Goal: Information Seeking & Learning: Learn about a topic

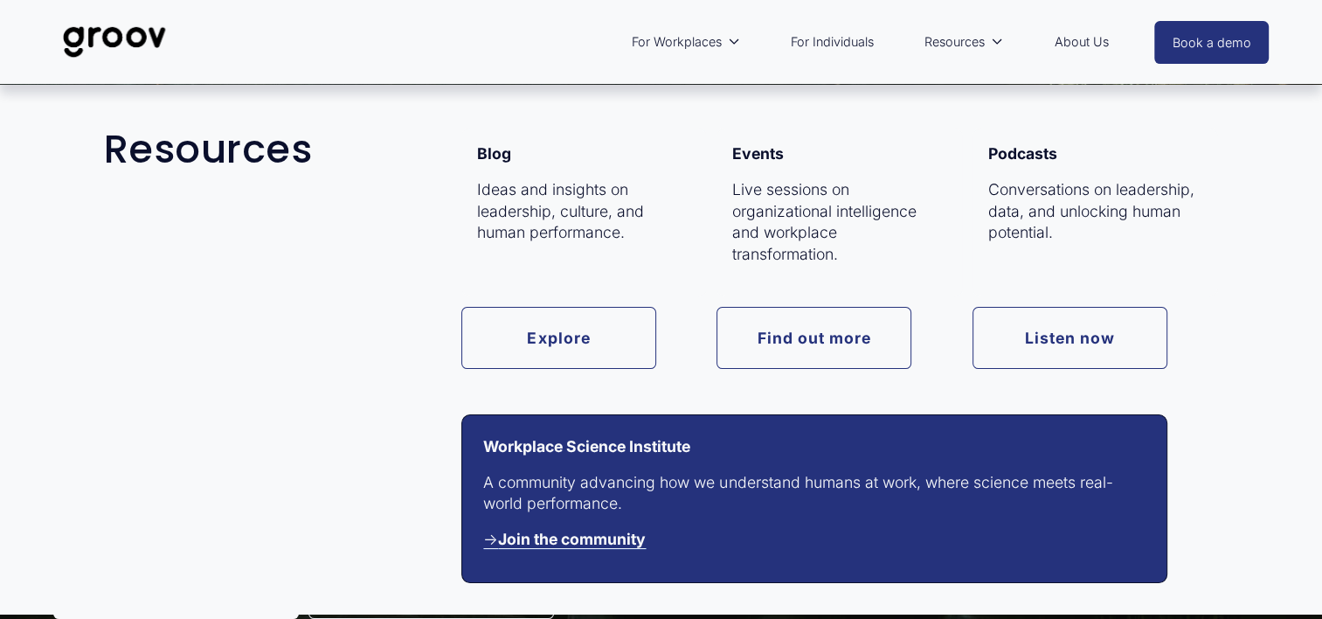
click at [820, 364] on link "Find out more" at bounding box center [814, 338] width 195 height 62
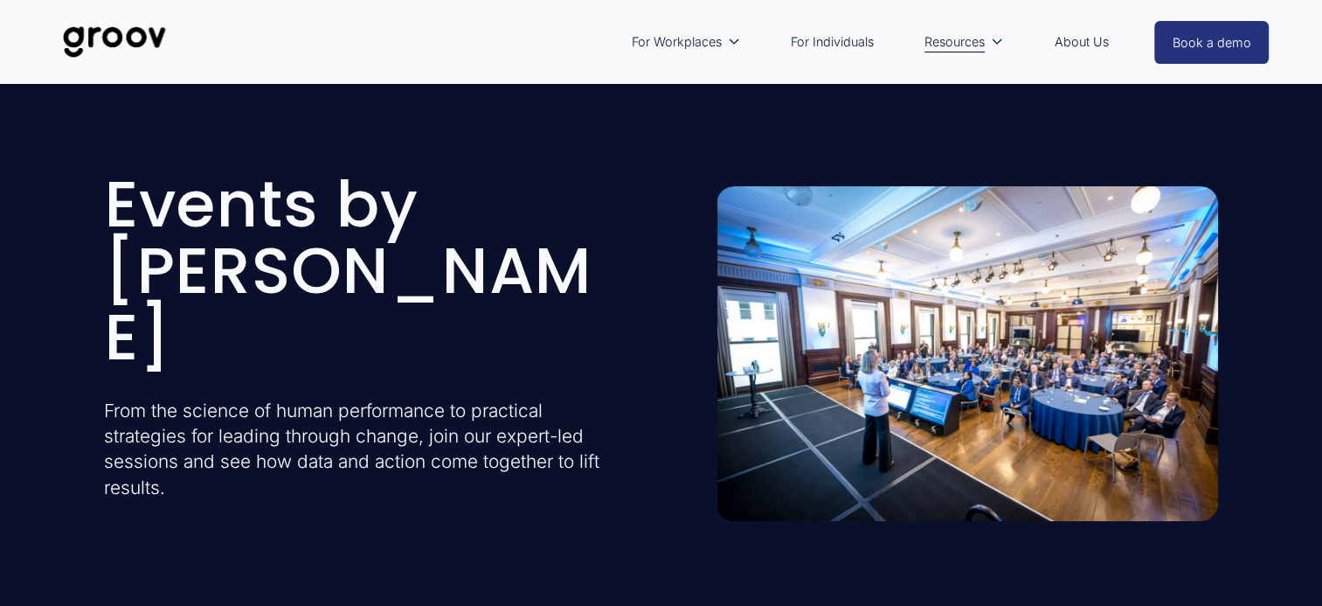
click at [570, 329] on p "Subscribe for free to get our latest events, blogs and podcasts. Enjoyed by ove…" at bounding box center [662, 305] width 350 height 62
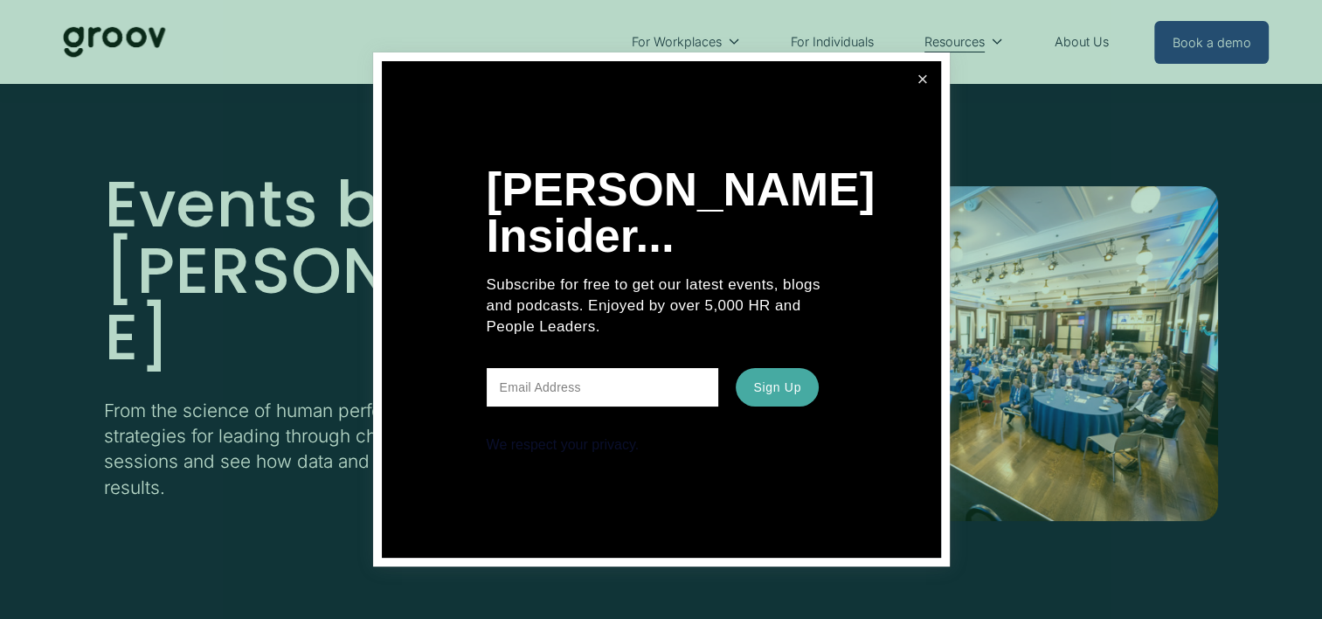
click at [922, 73] on link "Close" at bounding box center [922, 79] width 31 height 31
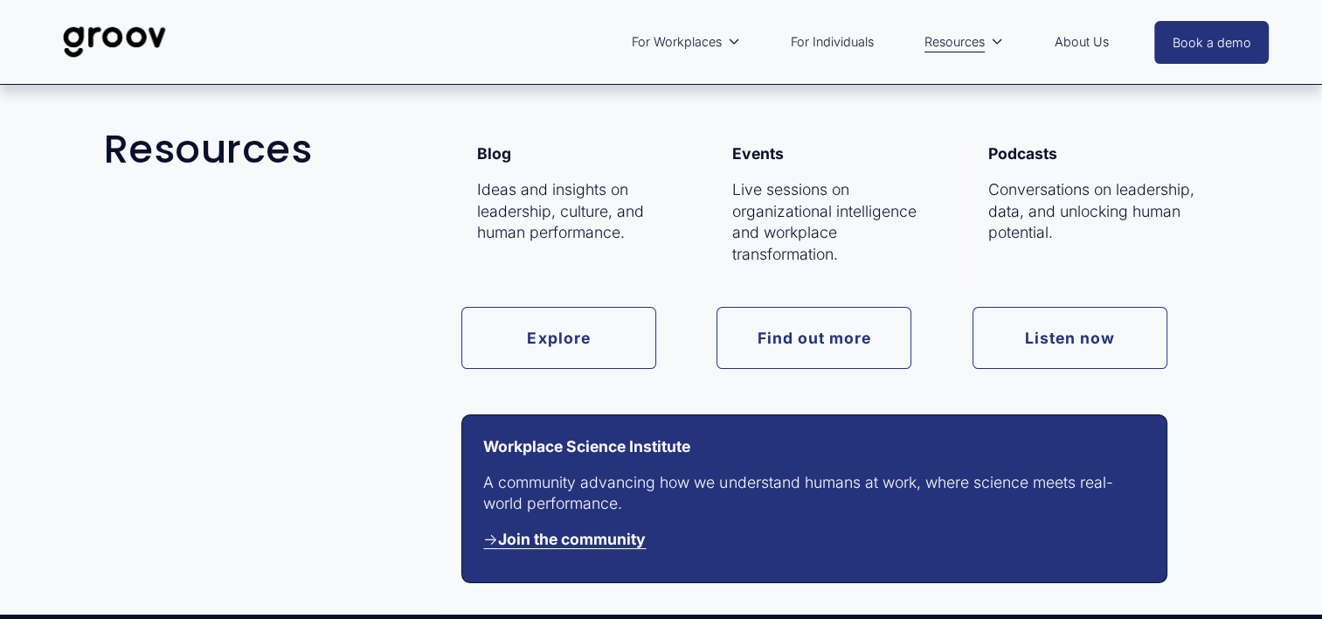
click at [504, 339] on link "Explore" at bounding box center [558, 338] width 195 height 62
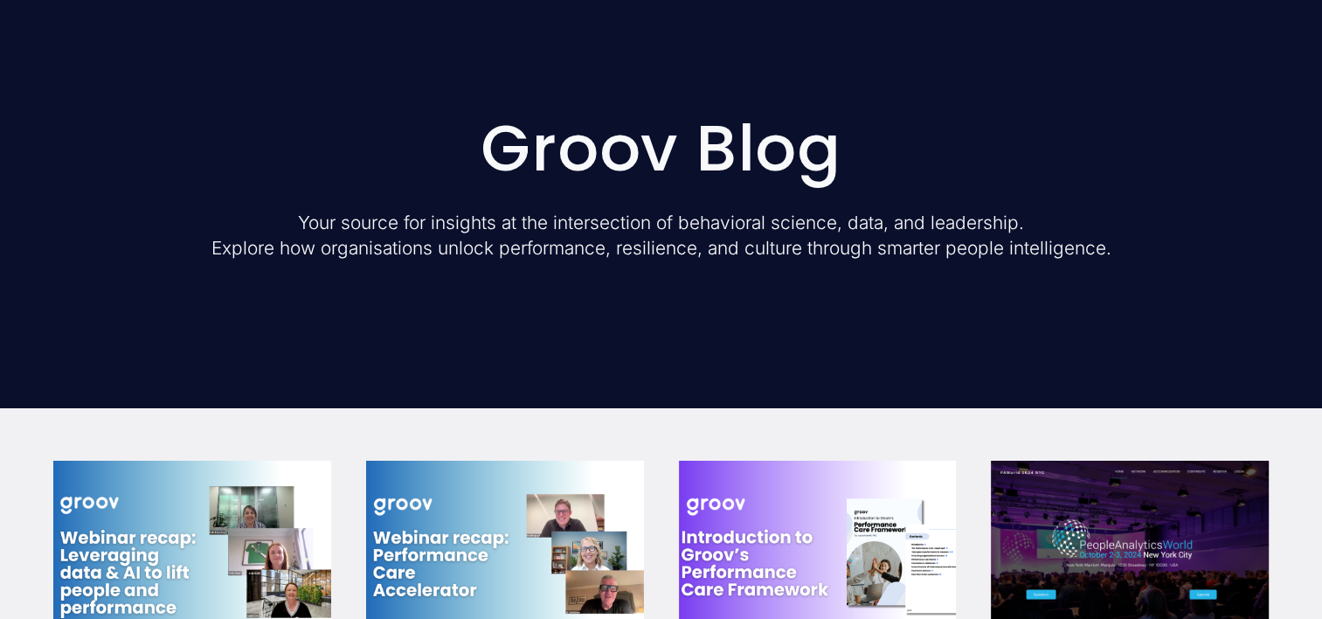
scroll to position [87, 0]
